Goal: Browse casually

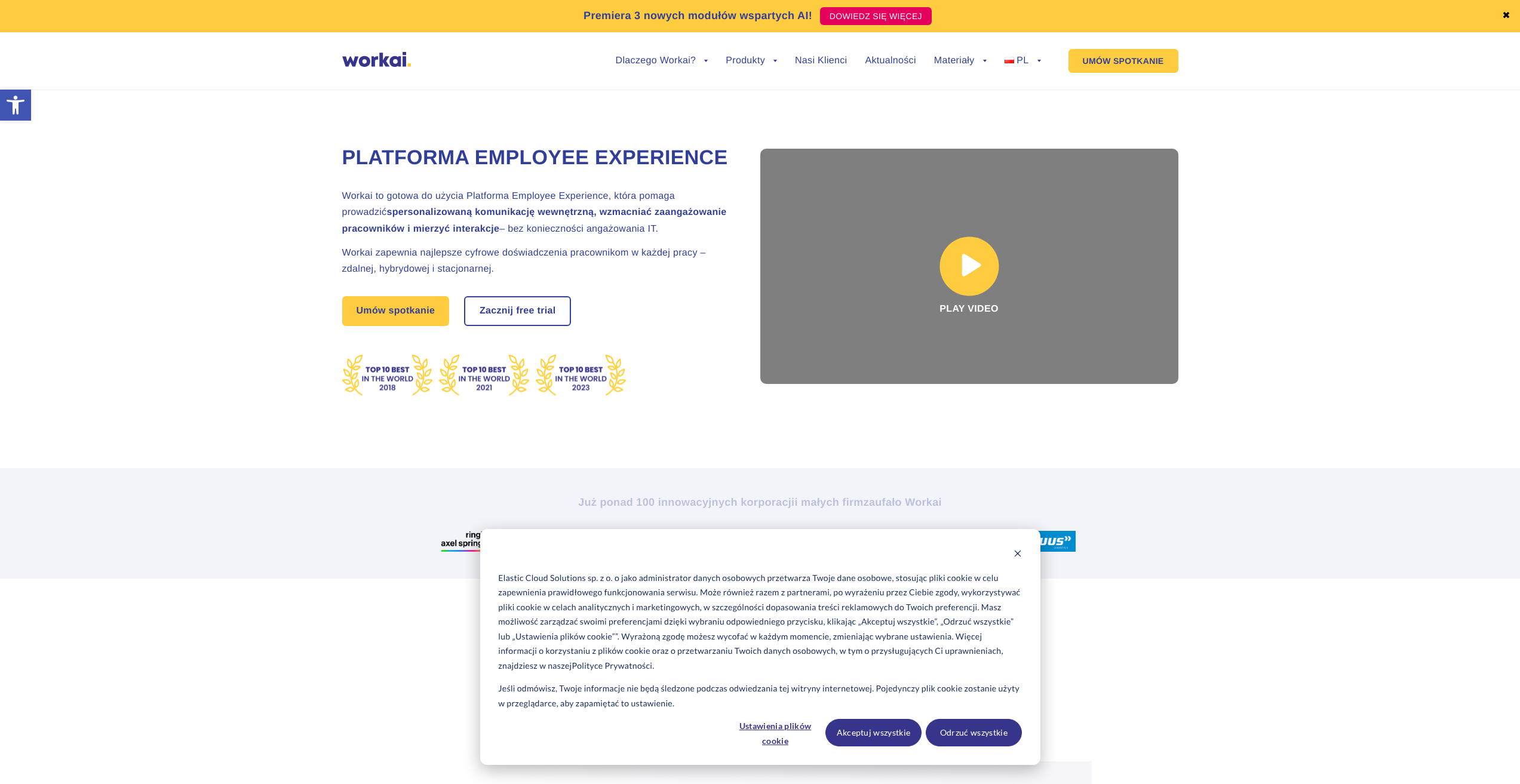
click at [970, 267] on link at bounding box center [969, 267] width 418 height 235
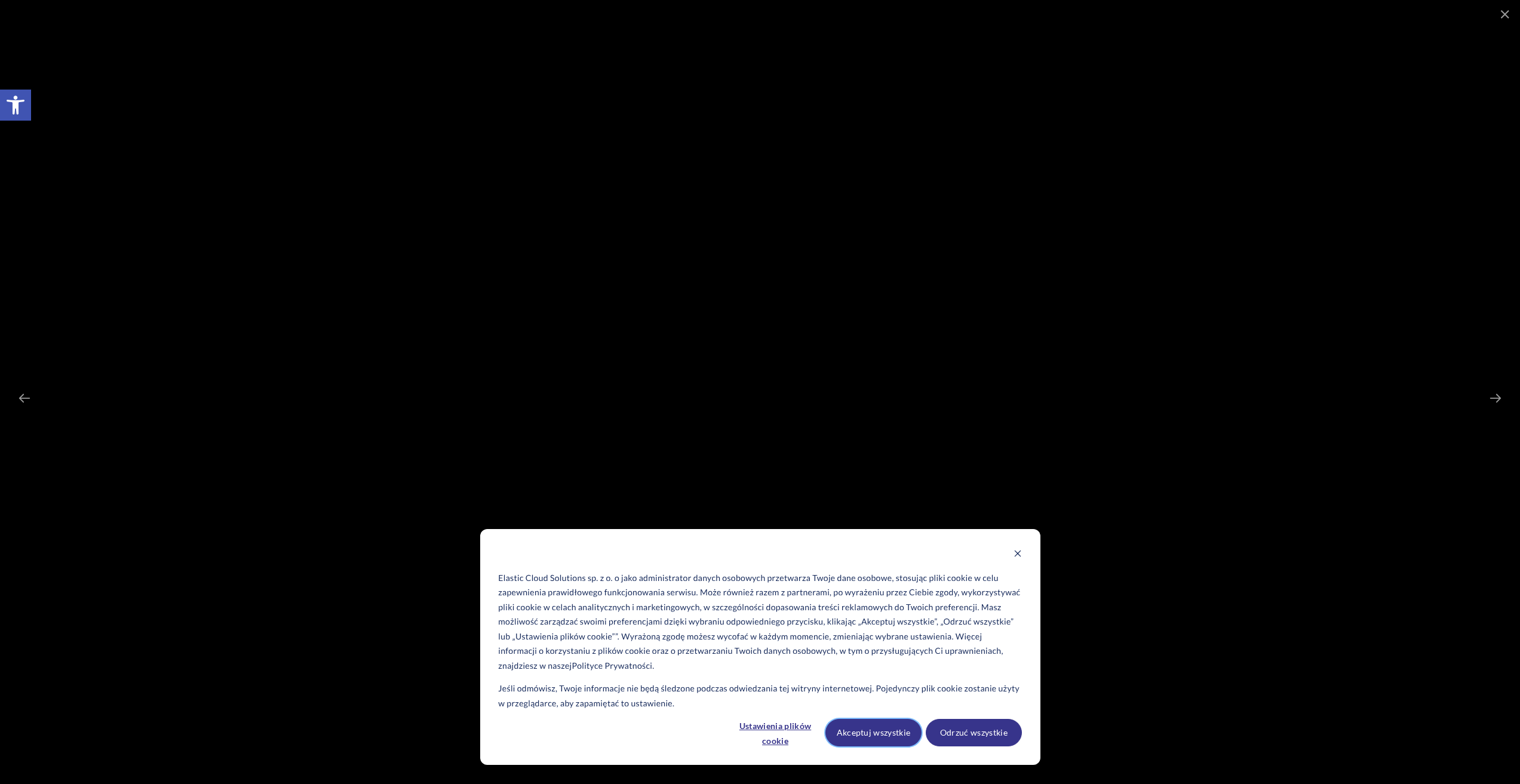
click at [909, 734] on button "Akceptuj wszystkie" at bounding box center [873, 733] width 96 height 27
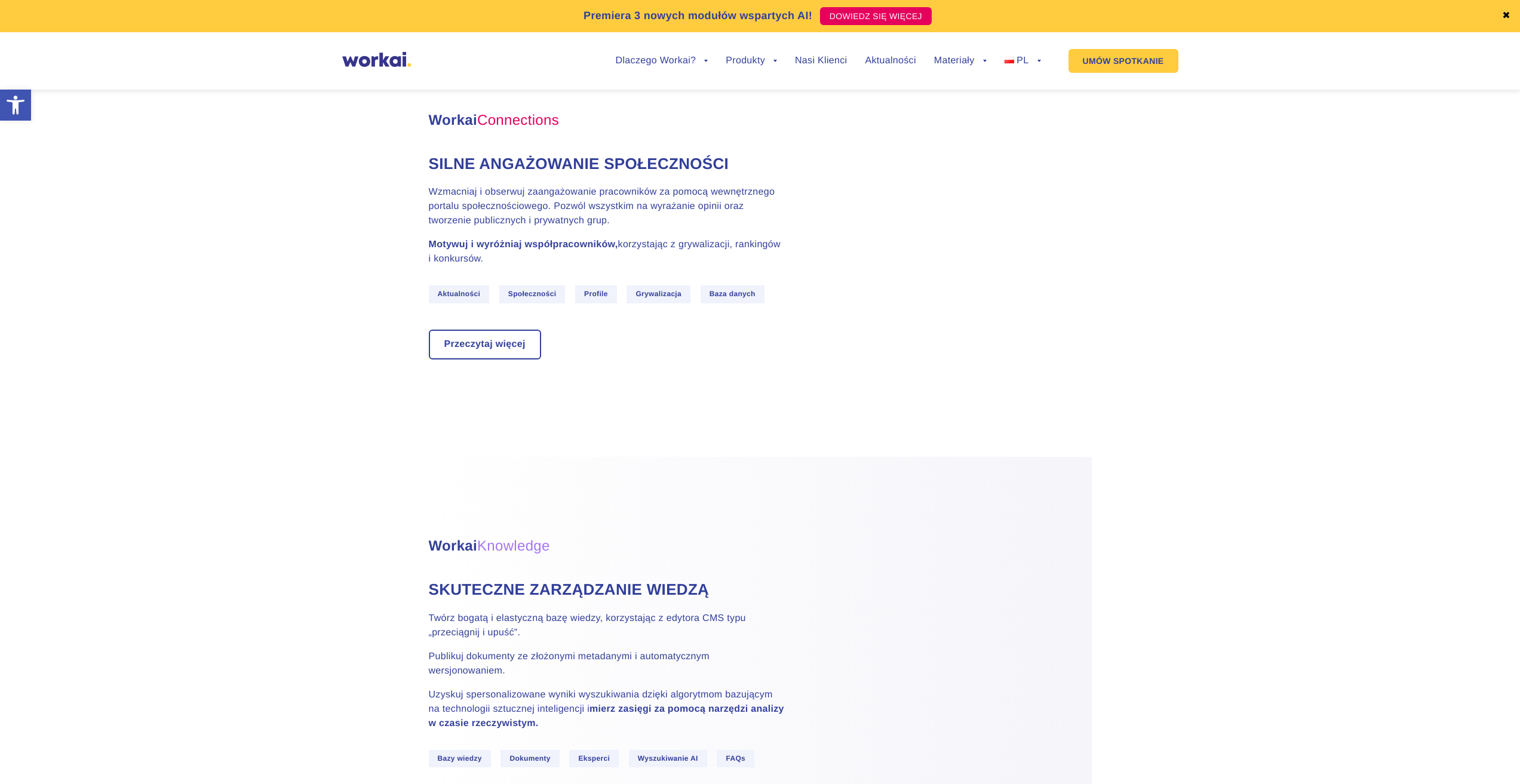
scroll to position [1374, 0]
